Goal: Task Accomplishment & Management: Manage account settings

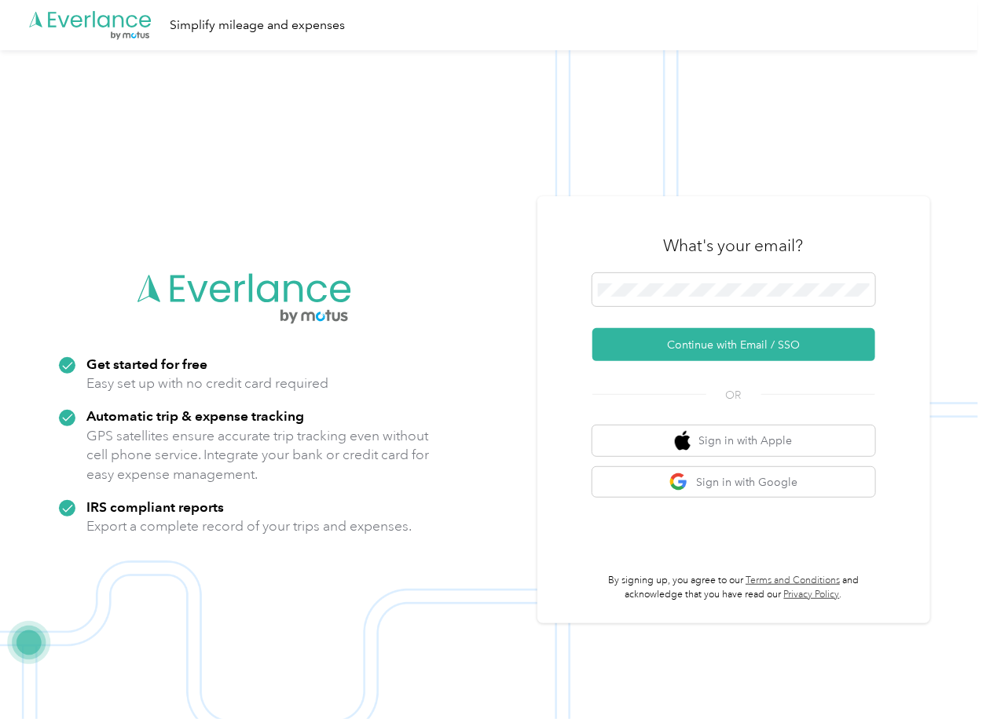
drag, startPoint x: 639, startPoint y: 334, endPoint x: 525, endPoint y: 385, distance: 124.8
click at [639, 337] on button "Continue with Email / SSO" at bounding box center [733, 344] width 283 height 33
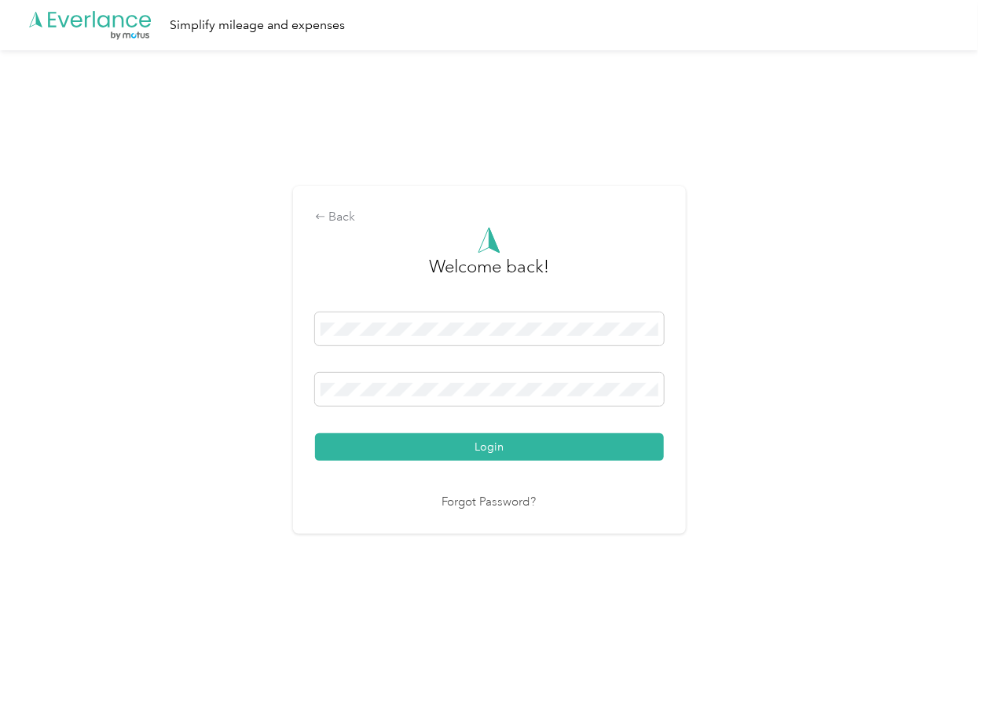
click at [353, 443] on button "Login" at bounding box center [489, 447] width 349 height 27
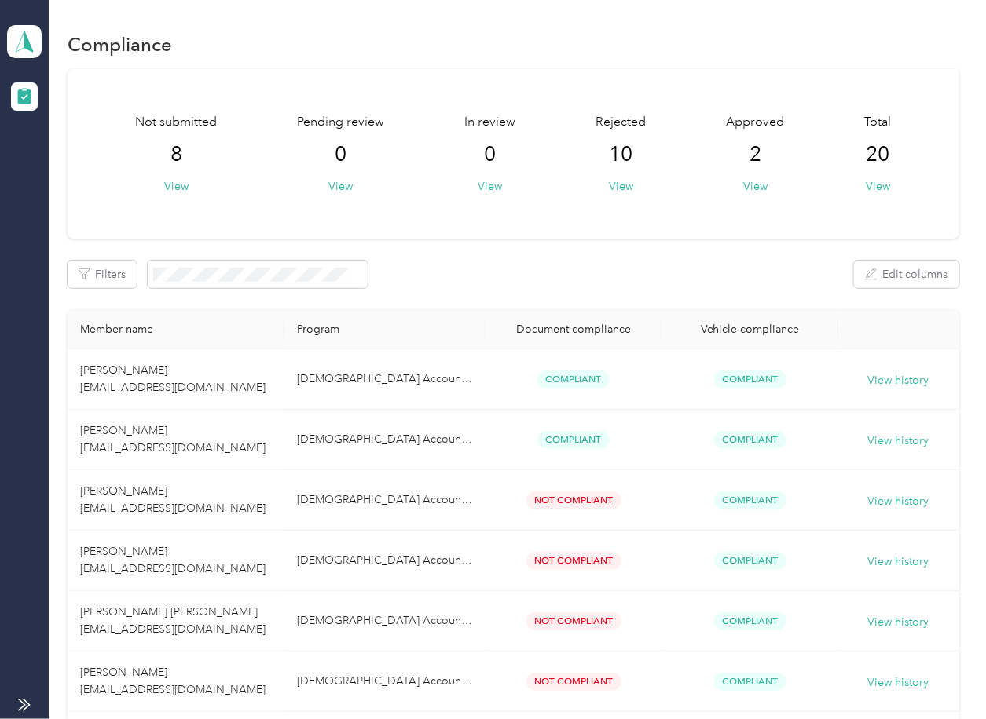
click at [554, 274] on div "Filters Edit columns" at bounding box center [513, 274] width 891 height 27
click at [30, 42] on icon at bounding box center [25, 42] width 24 height 22
click at [70, 161] on div "Log out" at bounding box center [50, 164] width 60 height 16
